Goal: Information Seeking & Learning: Understand process/instructions

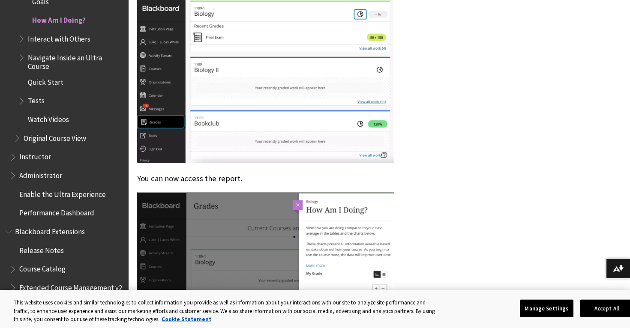
scroll to position [803, 0]
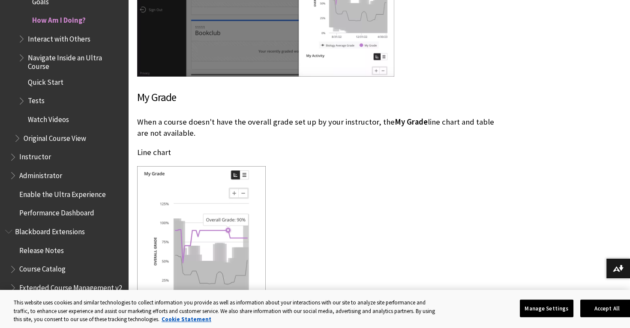
scroll to position [1147, 0]
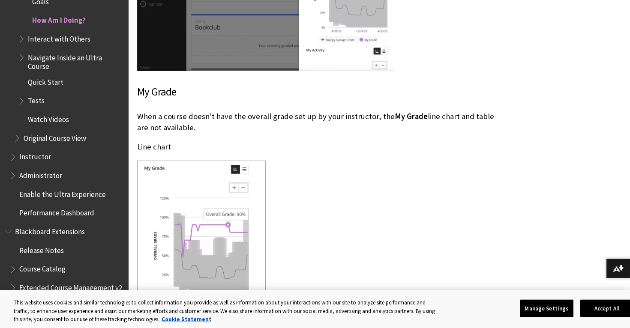
drag, startPoint x: 222, startPoint y: 125, endPoint x: 279, endPoint y: 176, distance: 76.8
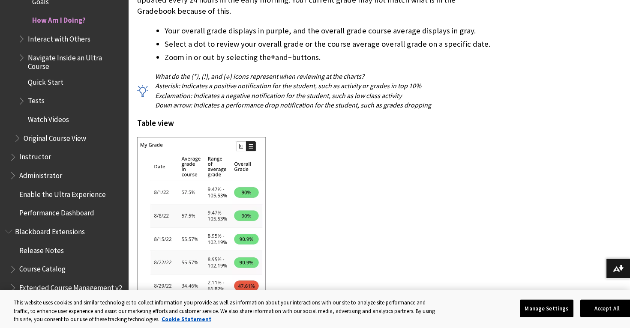
click at [282, 159] on div at bounding box center [315, 240] width 357 height 207
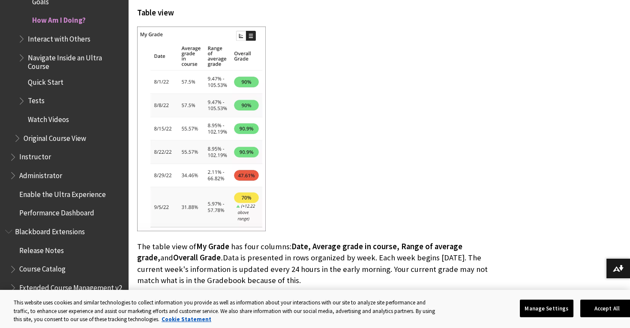
scroll to position [1620, 0]
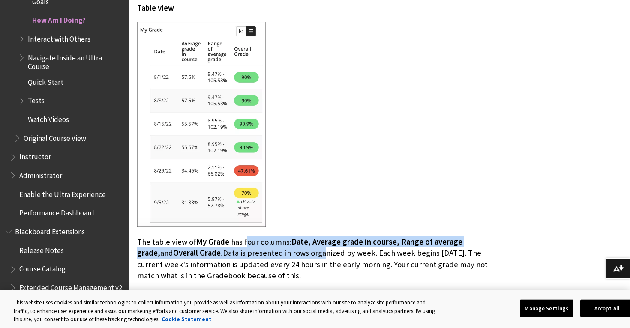
drag, startPoint x: 246, startPoint y: 242, endPoint x: 285, endPoint y: 249, distance: 39.5
click at [285, 249] on p "The table view of My Grade has four columns: Date, Average grade in course, Ran…" at bounding box center [315, 258] width 357 height 45
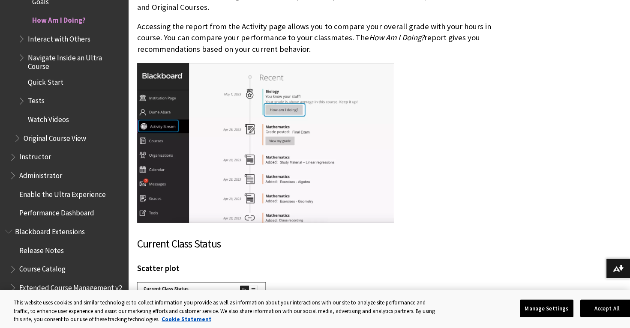
scroll to position [3034, 0]
